Goal: Information Seeking & Learning: Learn about a topic

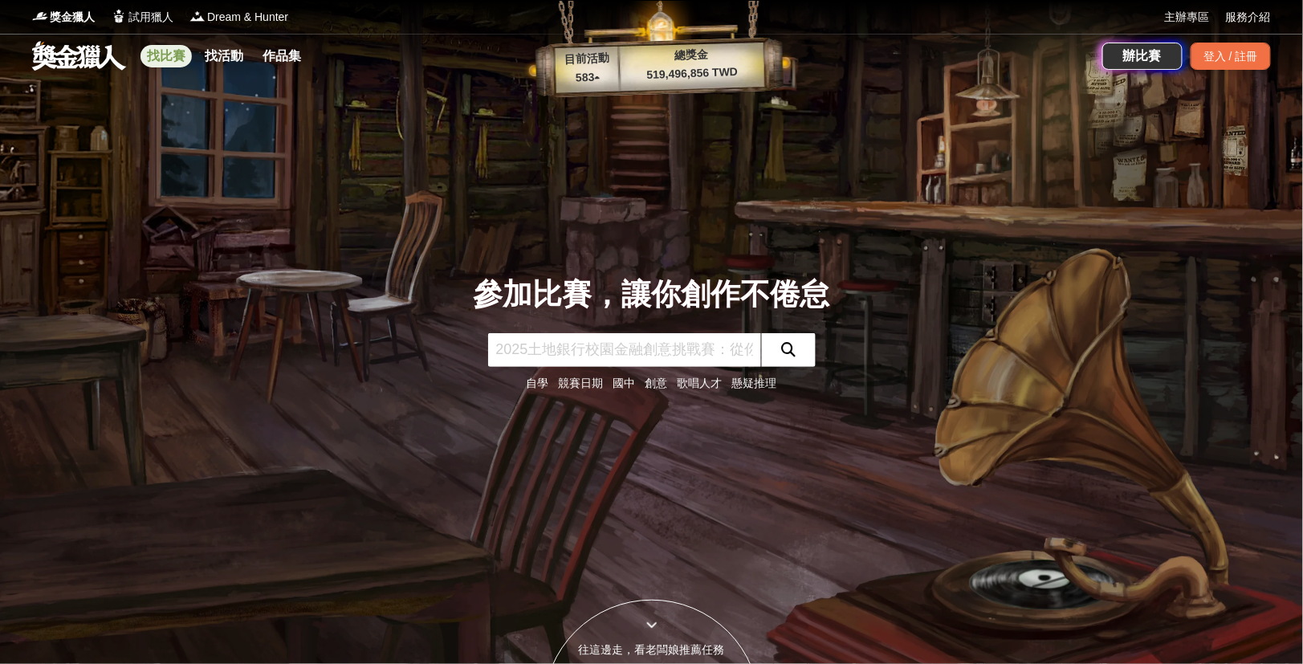
click at [167, 63] on link "找比賽" at bounding box center [166, 56] width 51 height 22
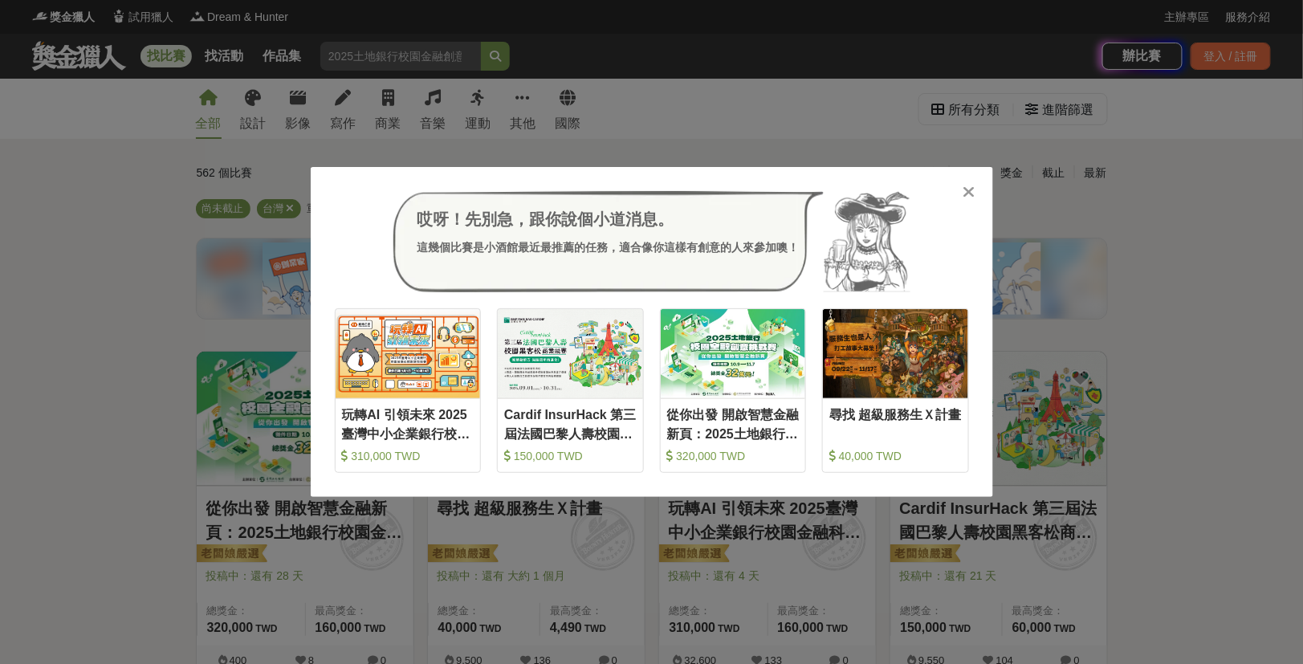
click at [963, 192] on icon at bounding box center [969, 192] width 12 height 16
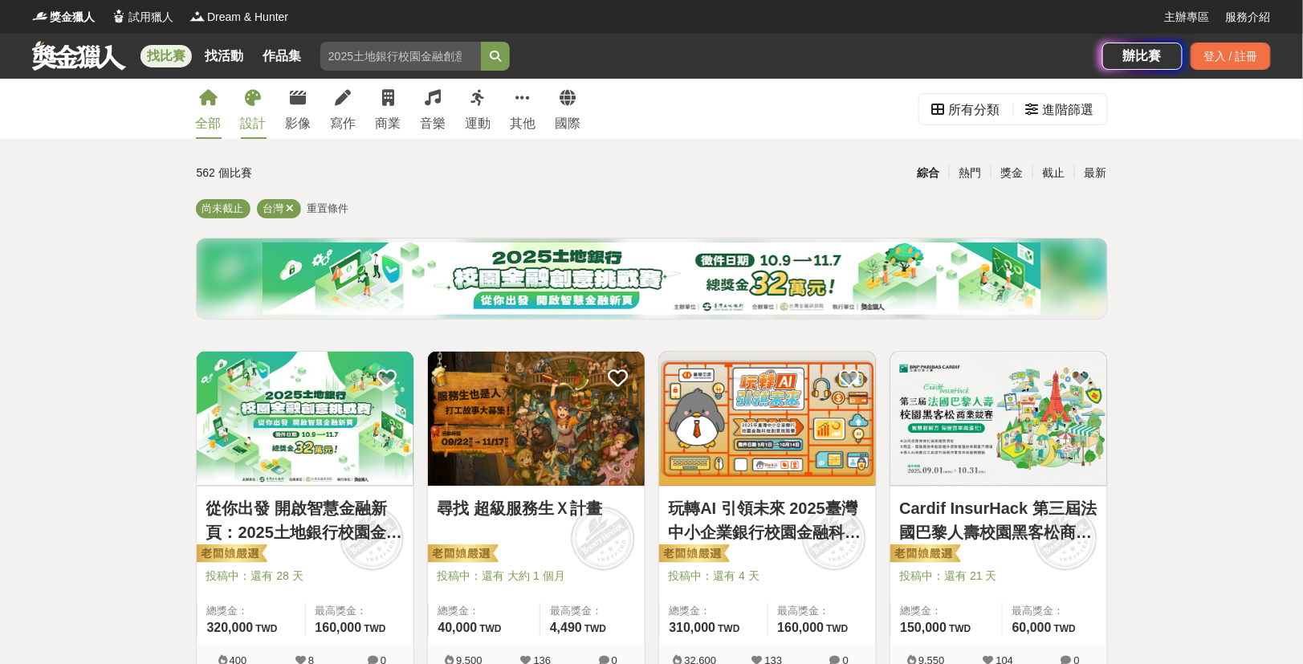
click at [245, 101] on link "設計" at bounding box center [254, 109] width 26 height 60
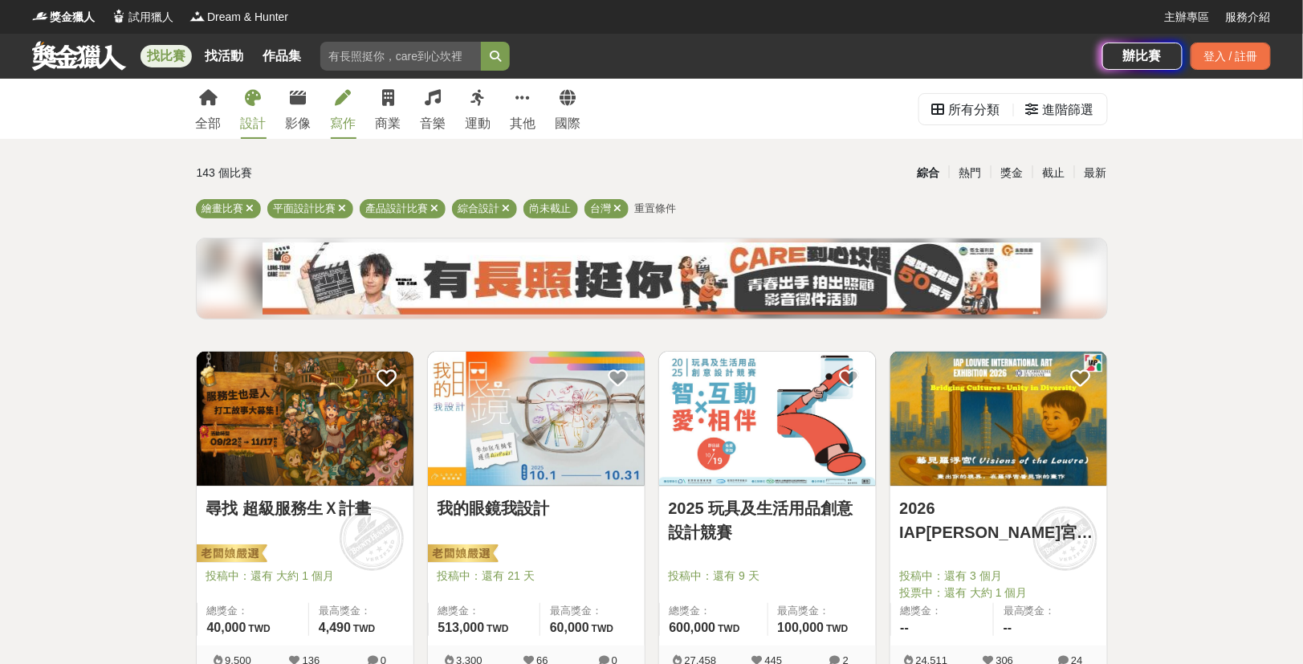
click at [344, 116] on div "寫作" at bounding box center [344, 123] width 26 height 19
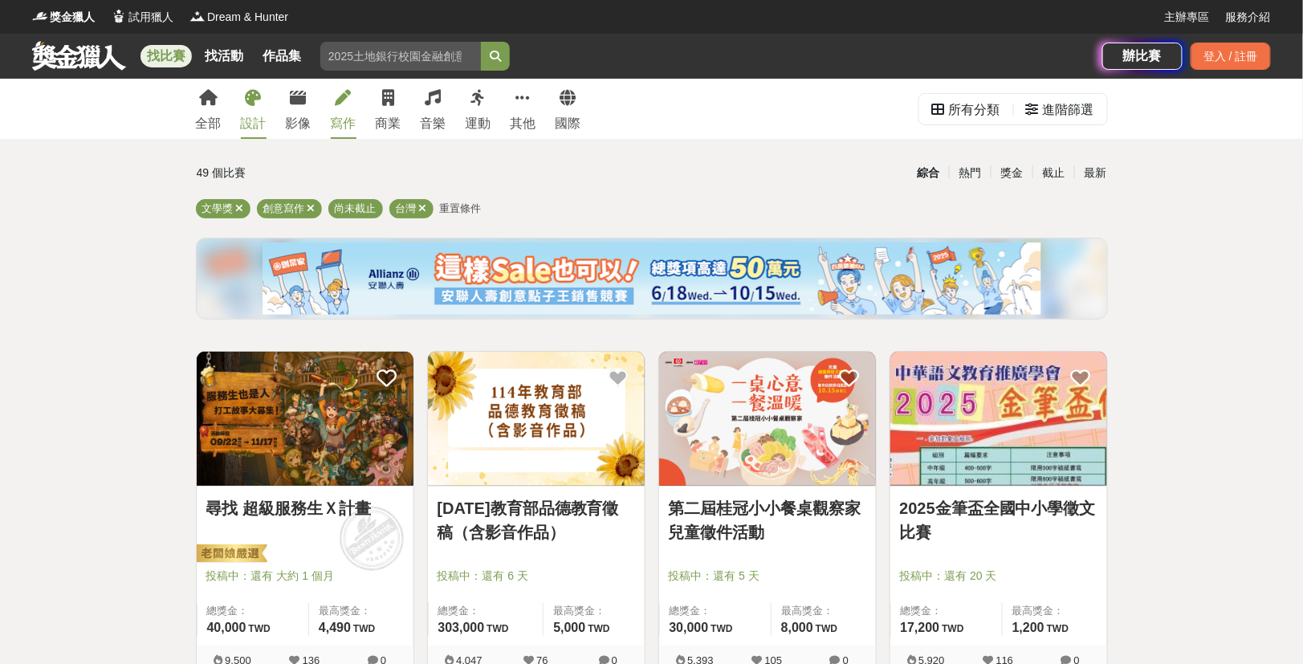
click at [259, 114] on div "設計" at bounding box center [254, 123] width 26 height 19
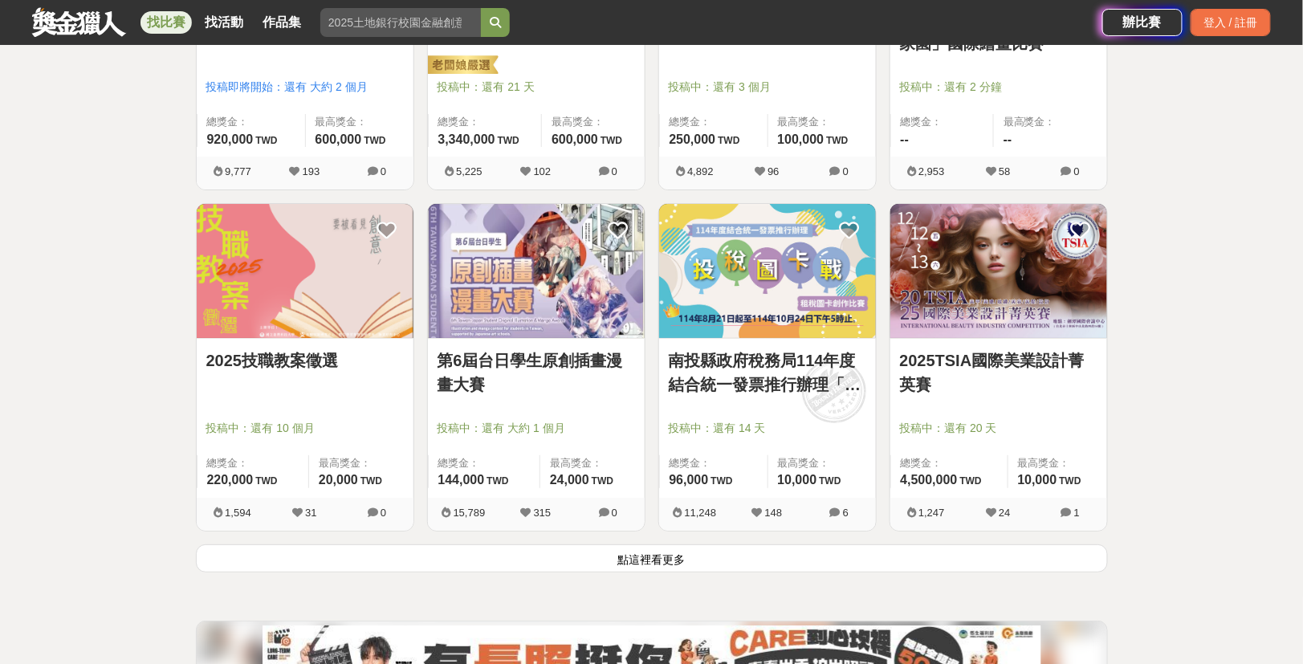
scroll to position [1860, 0]
